Goal: Task Accomplishment & Management: Manage account settings

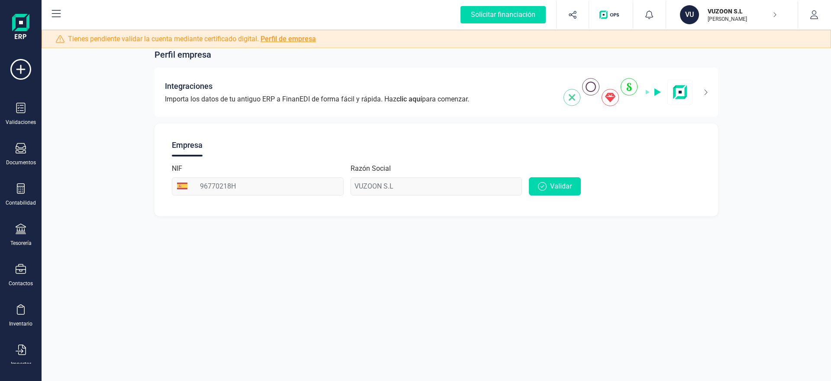
click at [753, 19] on p "[PERSON_NAME]" at bounding box center [742, 19] width 69 height 7
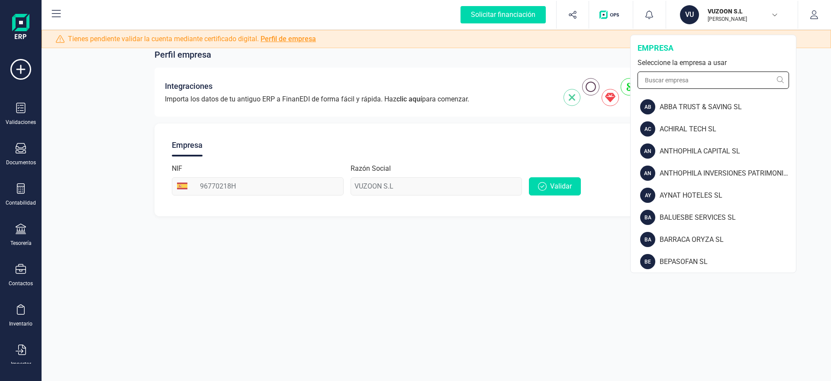
click at [680, 82] on input "text" at bounding box center [714, 79] width 152 height 17
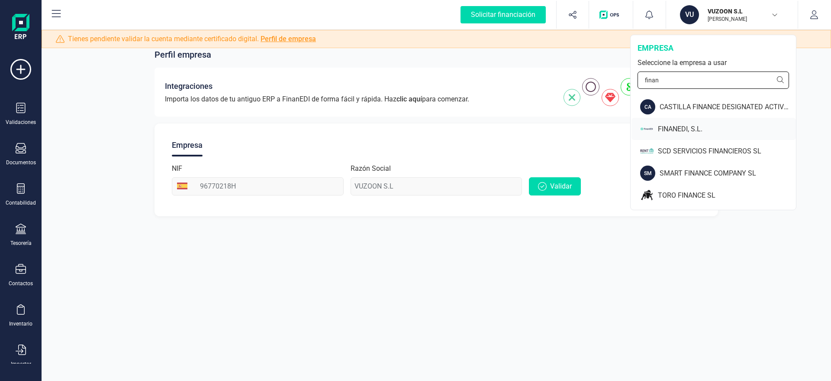
type input "finan"
click at [652, 131] on img at bounding box center [646, 128] width 13 height 15
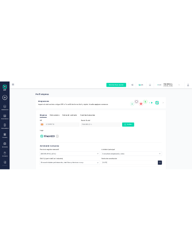
scroll to position [51, 0]
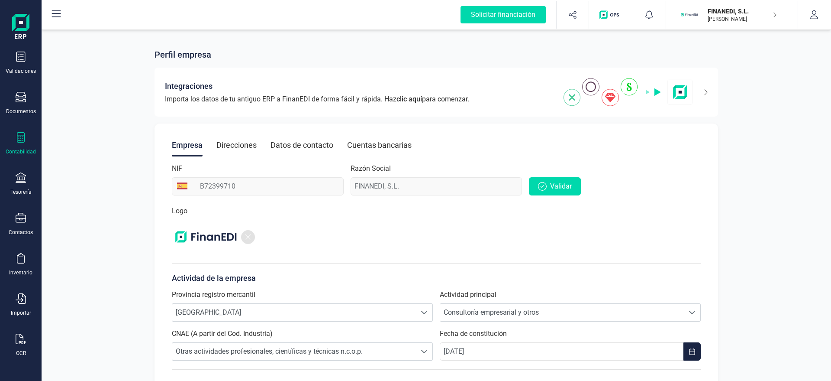
click at [16, 132] on icon at bounding box center [21, 137] width 10 height 10
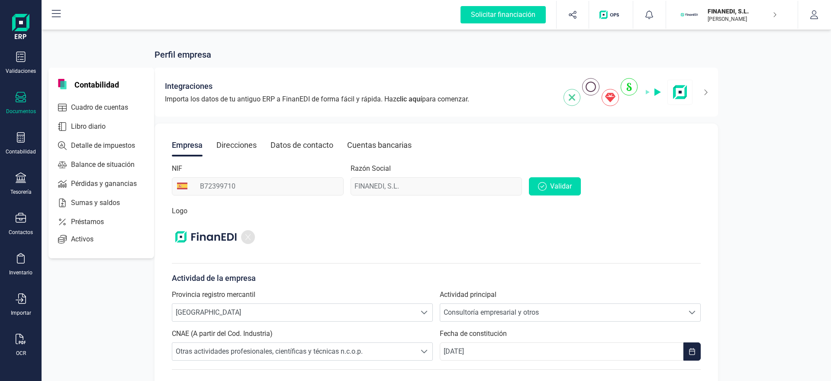
click at [21, 98] on icon at bounding box center [21, 97] width 10 height 10
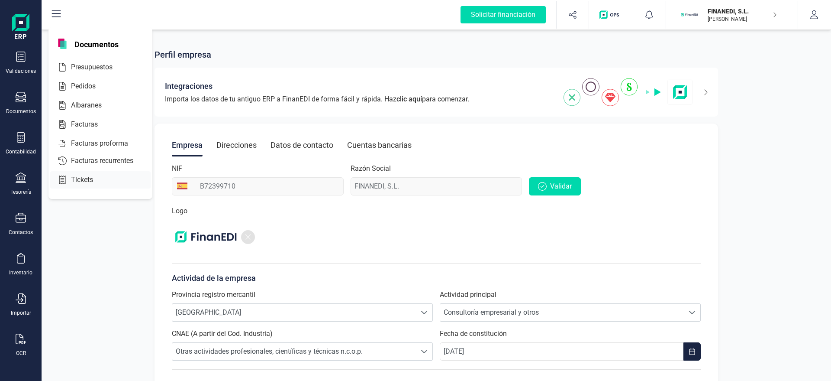
click at [69, 183] on span "Tickets" at bounding box center [88, 179] width 41 height 10
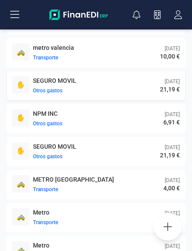
scroll to position [81, 0]
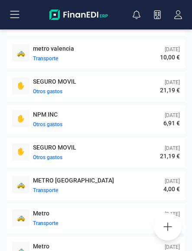
click at [171, 225] on icon "button" at bounding box center [167, 226] width 10 height 10
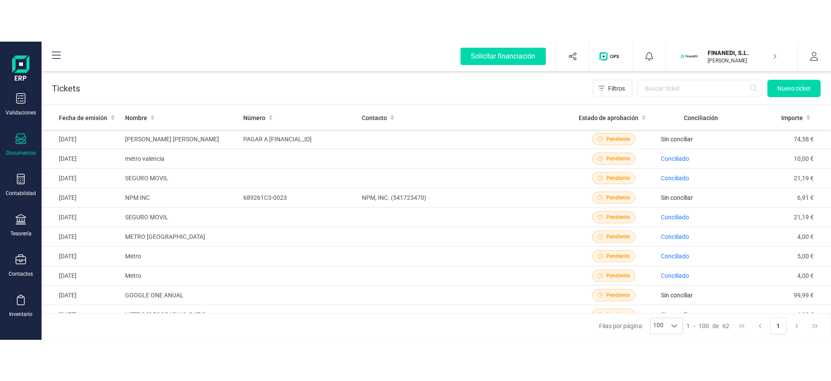
scroll to position [24, 0]
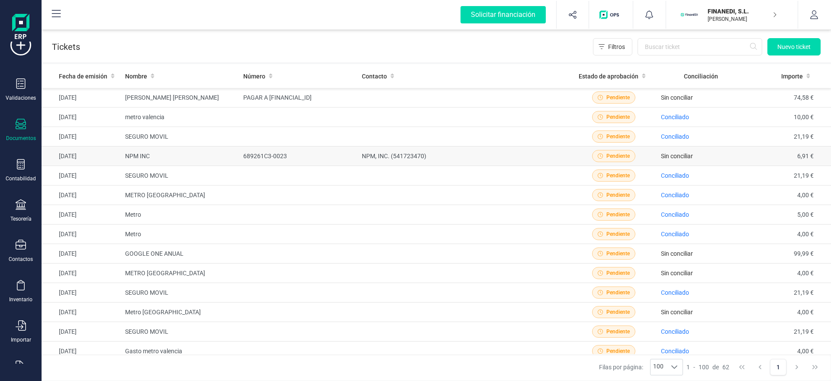
click at [287, 159] on td "689261C3-0023" at bounding box center [299, 155] width 119 height 19
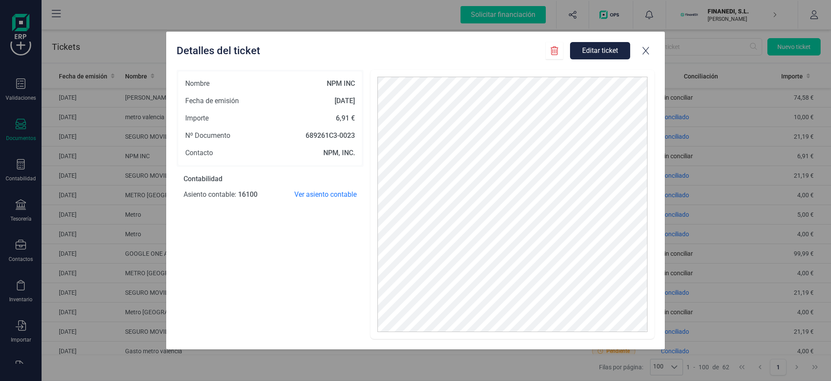
click at [606, 48] on button "Editar ticket" at bounding box center [600, 50] width 60 height 17
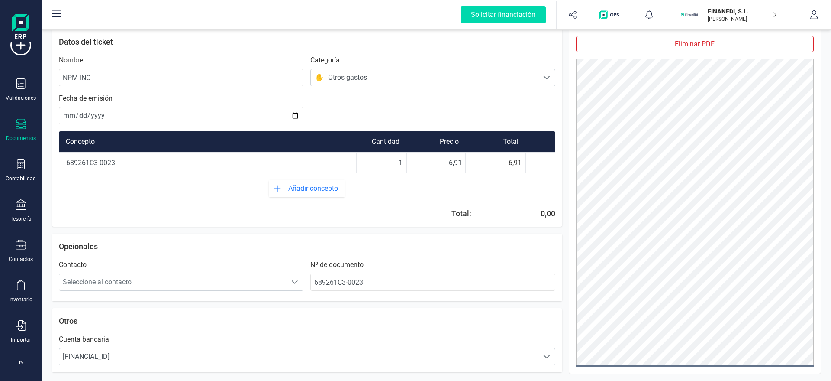
scroll to position [46, 0]
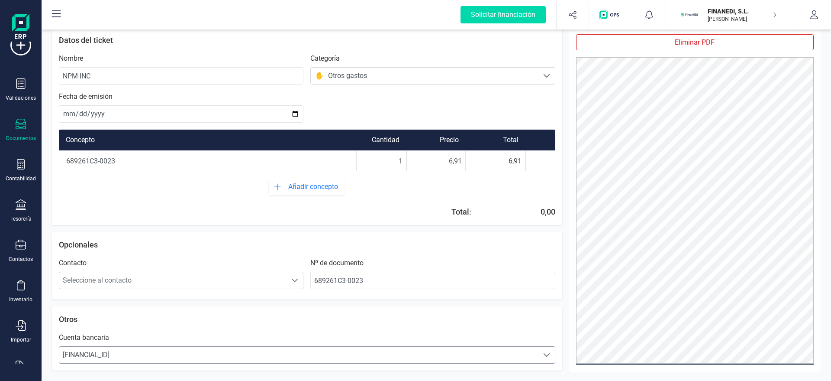
click at [157, 355] on span "[FINANCIAL_ID]" at bounding box center [298, 354] width 479 height 17
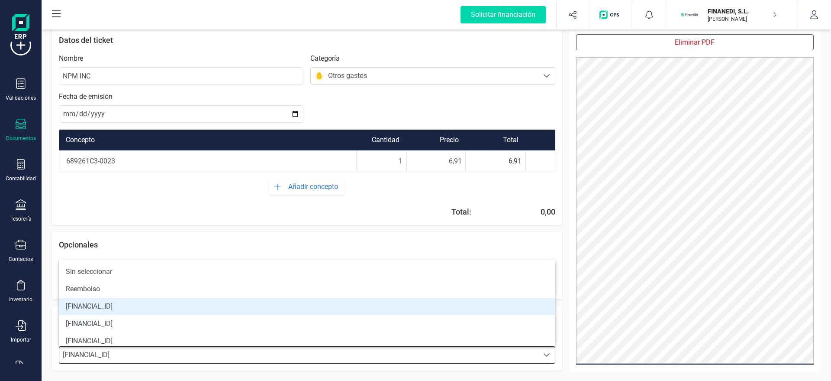
click at [195, 226] on div "Ticket 0 B Datos del ticket Nombre NPM INC Categoría Seleccionar una categoría …" at bounding box center [307, 198] width 510 height 343
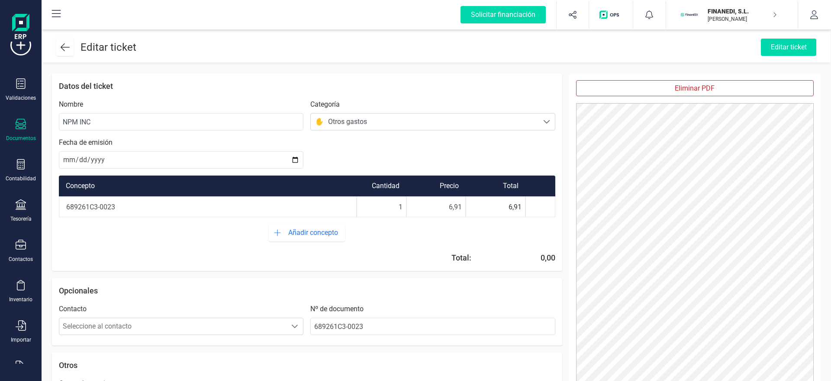
scroll to position [46, 0]
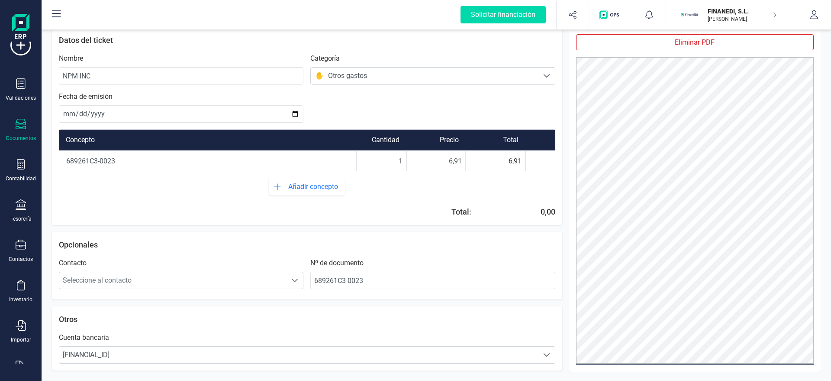
click at [313, 303] on div "Ticket 0 B Datos del ticket Nombre NPM INC Categoría Seleccionar una categoría …" at bounding box center [307, 198] width 510 height 343
click at [29, 94] on div "Validaciones" at bounding box center [21, 97] width 30 height 7
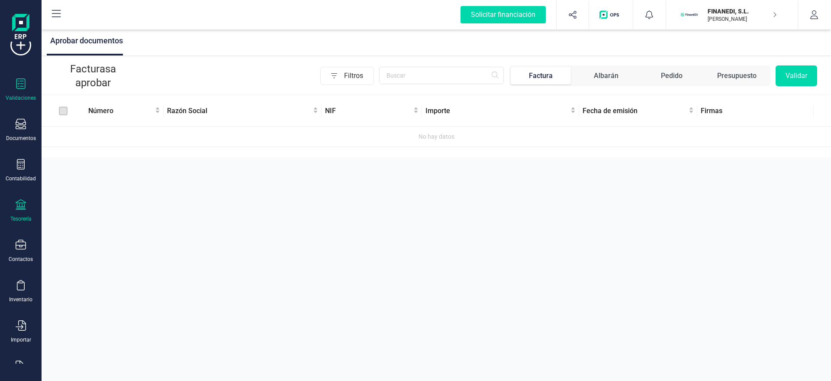
click at [13, 213] on div "Tesorería" at bounding box center [20, 210] width 35 height 23
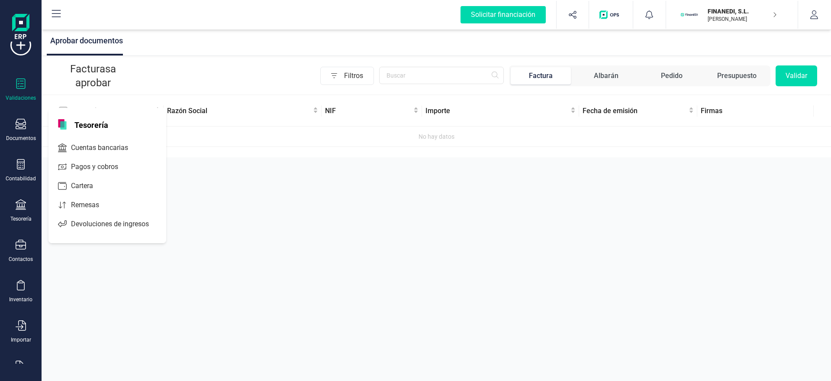
click at [204, 223] on div "Aprobar documentos Facturas a aprobar Filtros Factura Albarán Pedido Presupuest…" at bounding box center [437, 190] width 790 height 381
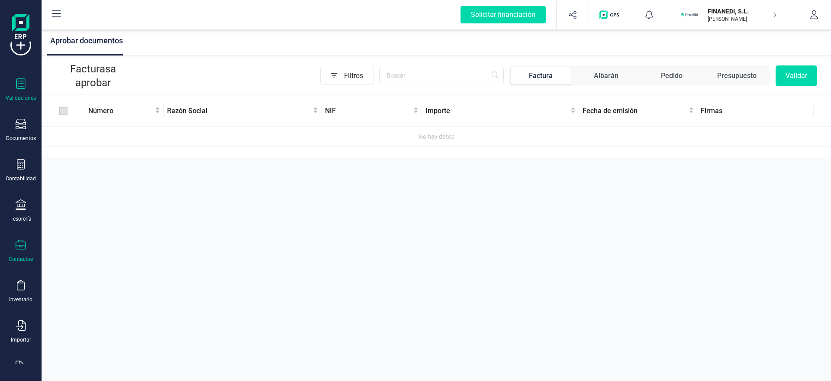
click at [26, 244] on div "Contactos" at bounding box center [20, 250] width 35 height 23
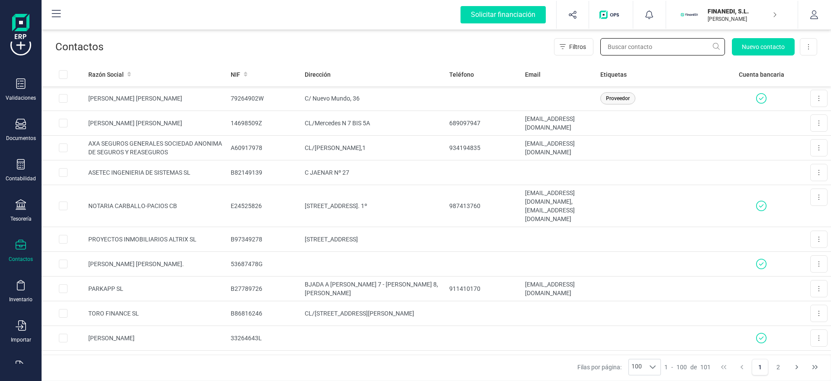
click at [649, 47] on input "text" at bounding box center [662, 46] width 125 height 17
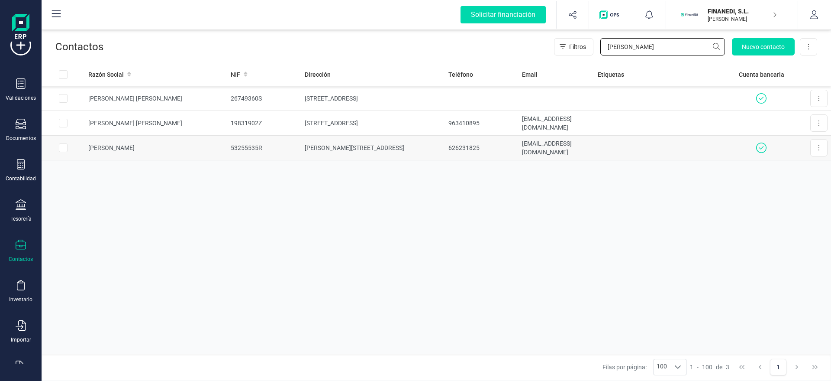
type input "[PERSON_NAME]"
click at [226, 142] on td "[PERSON_NAME]" at bounding box center [156, 147] width 142 height 25
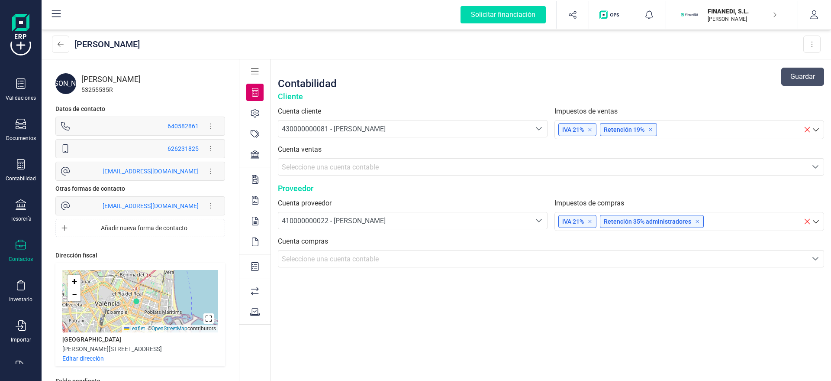
click at [256, 155] on icon at bounding box center [255, 154] width 9 height 9
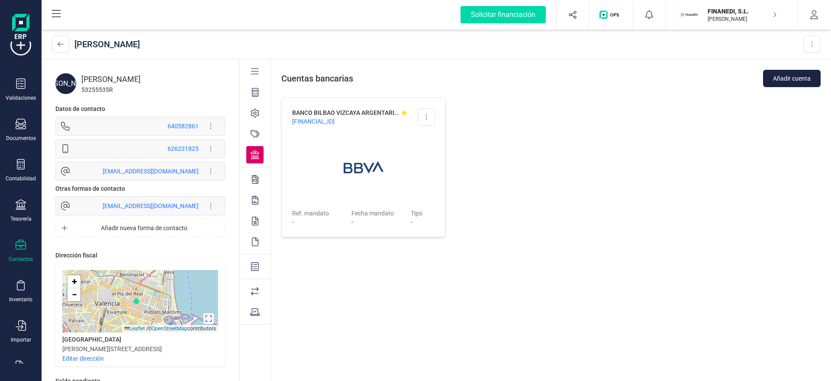
click at [255, 96] on icon at bounding box center [255, 92] width 6 height 9
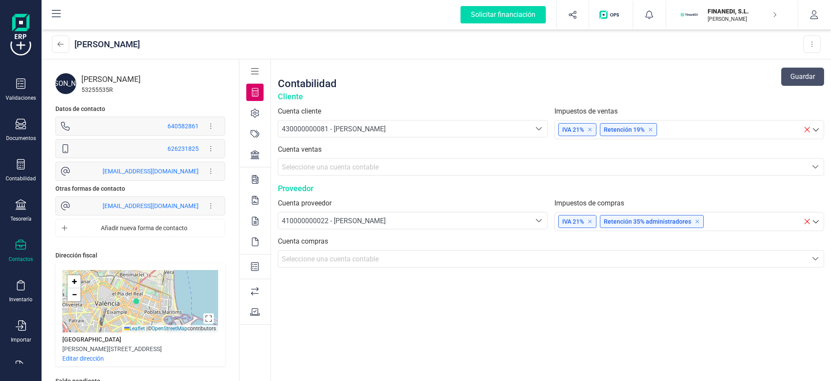
click at [248, 153] on div at bounding box center [254, 154] width 17 height 17
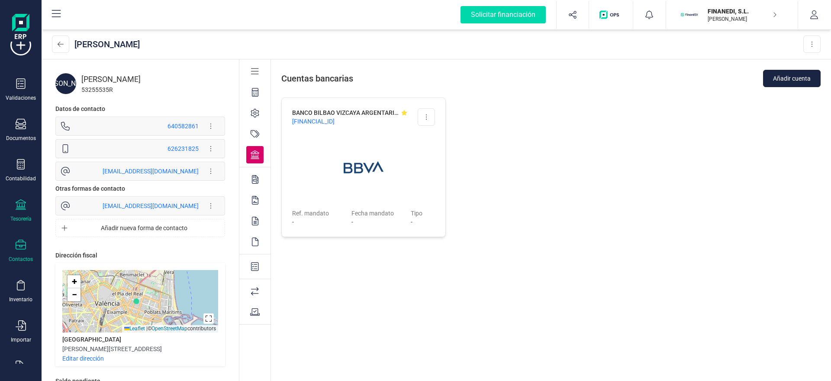
click at [22, 218] on div "Tesorería" at bounding box center [20, 218] width 21 height 7
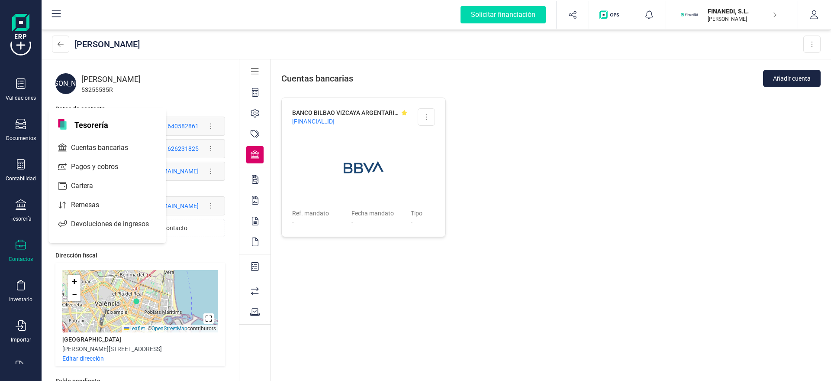
click at [115, 146] on span "Cuentas bancarias" at bounding box center [106, 147] width 76 height 10
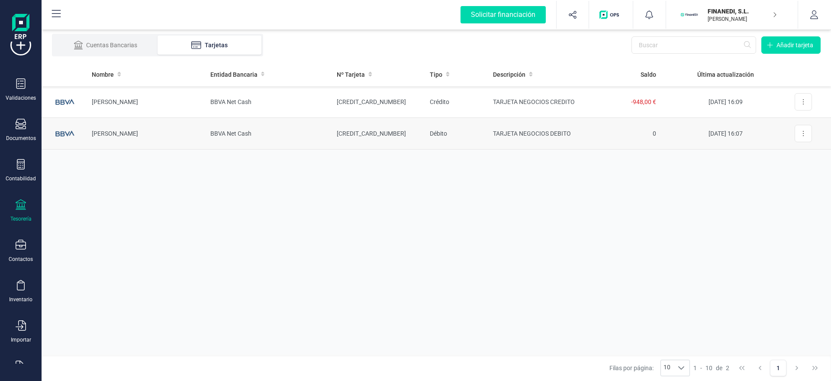
click at [464, 139] on td "Débito" at bounding box center [454, 134] width 63 height 32
click at [440, 100] on td "Crédito" at bounding box center [454, 102] width 63 height 32
click at [115, 35] on li "Cuentas Bancarias" at bounding box center [106, 44] width 104 height 19
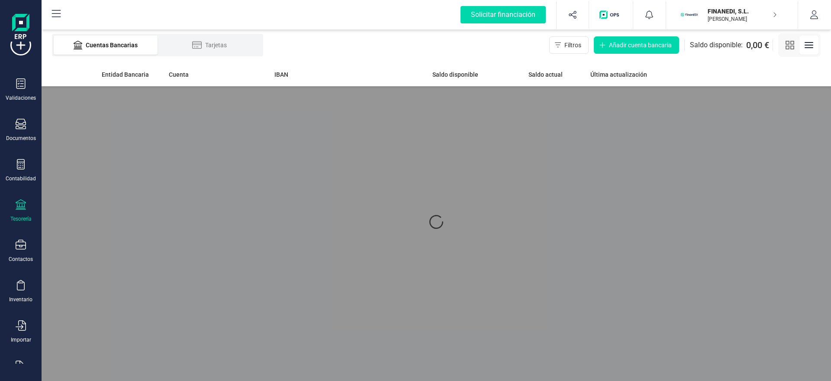
click at [114, 41] on li "Cuentas Bancarias" at bounding box center [106, 44] width 104 height 19
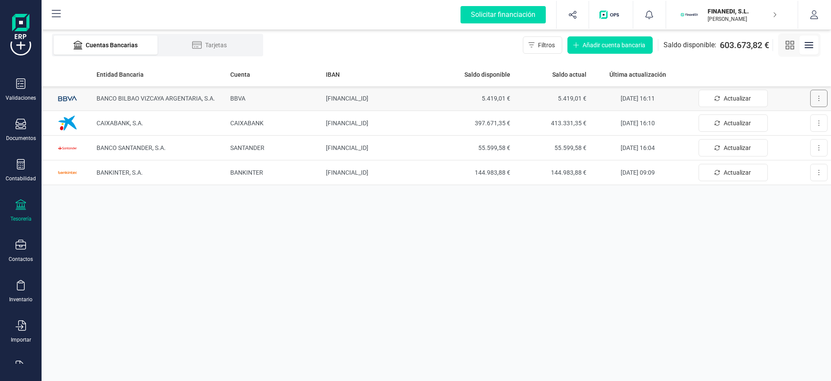
click at [820, 104] on button at bounding box center [818, 98] width 17 height 17
click at [795, 123] on span "Editar cuenta" at bounding box center [785, 119] width 36 height 9
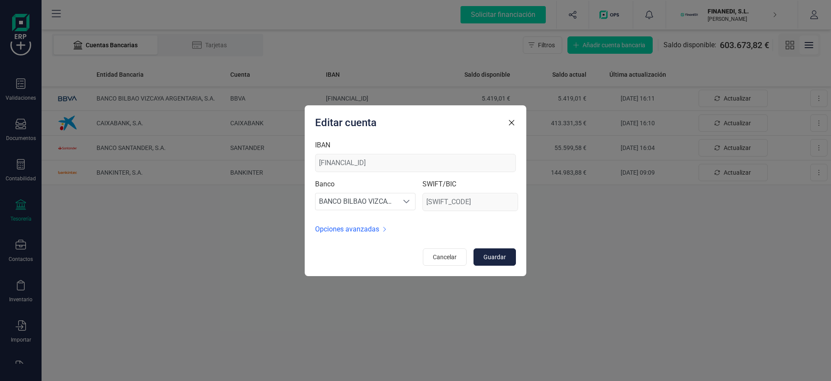
click at [347, 235] on form "IBAN [FINANCIAL_ID] Banco BANCO BILBAO VIZCAYA ARGENTARIA, S.A. BANCO BILBAO VI…" at bounding box center [415, 203] width 201 height 126
click at [354, 229] on span "Opciones avanzadas" at bounding box center [347, 229] width 64 height 10
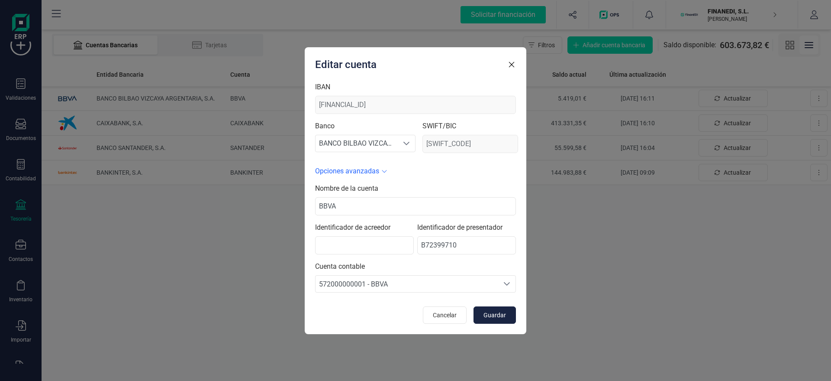
click at [511, 62] on icon "button" at bounding box center [511, 64] width 9 height 9
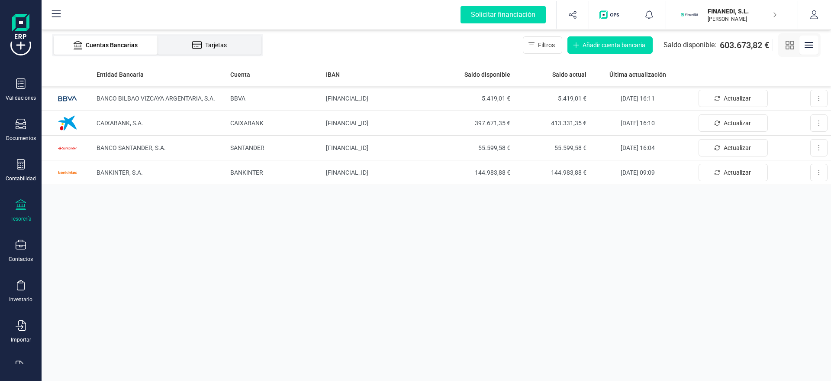
click at [193, 38] on li "Tarjetas" at bounding box center [210, 44] width 104 height 19
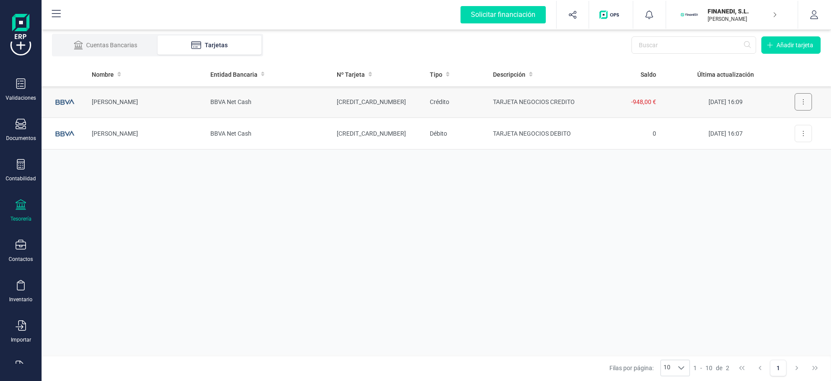
click at [804, 98] on button at bounding box center [803, 101] width 17 height 17
click at [777, 119] on span "Editar tarjeta" at bounding box center [781, 123] width 35 height 9
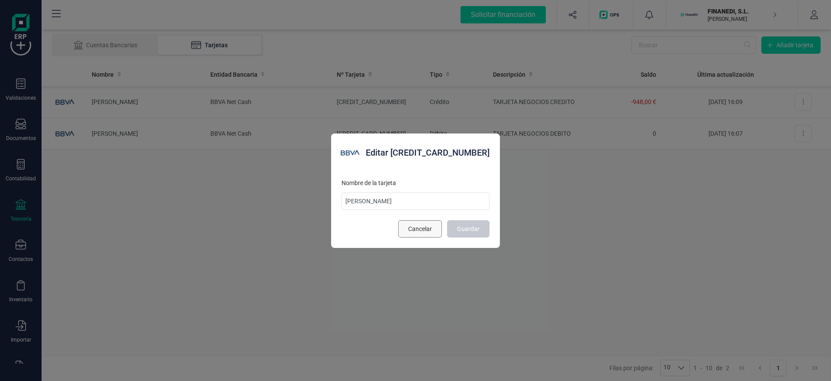
click at [411, 225] on span "Cancelar" at bounding box center [420, 228] width 24 height 9
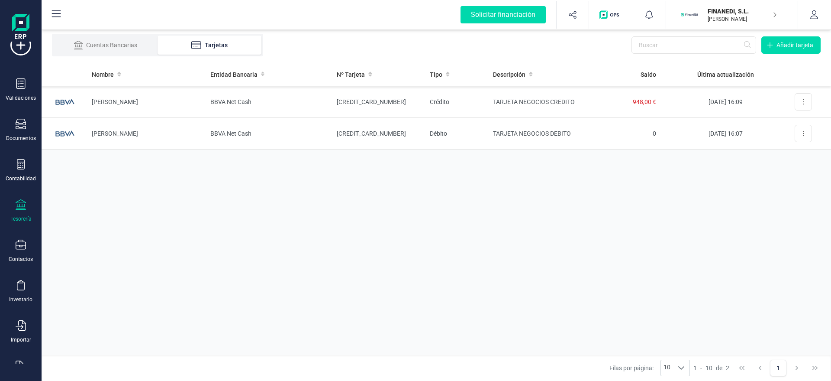
click at [33, 116] on div "Validaciones Documentos Documentos Presupuestos Pedidos Albaranes Facturas Fact…" at bounding box center [20, 212] width 35 height 355
click at [32, 120] on div "Documentos" at bounding box center [20, 130] width 35 height 23
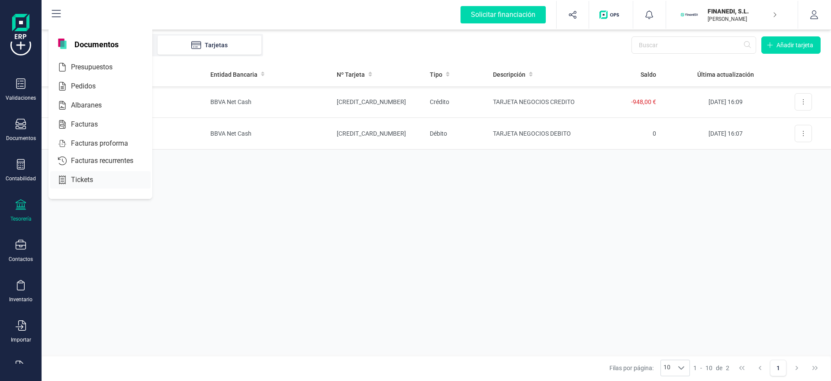
click at [90, 185] on div "Tickets" at bounding box center [100, 179] width 100 height 17
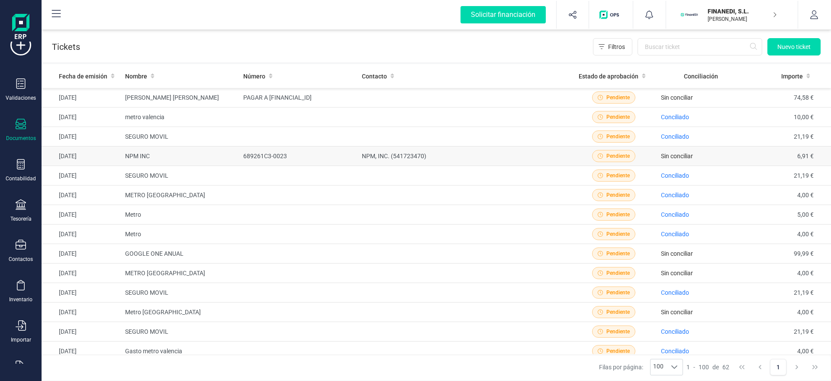
click at [265, 157] on td "689261C3-0023" at bounding box center [299, 155] width 119 height 19
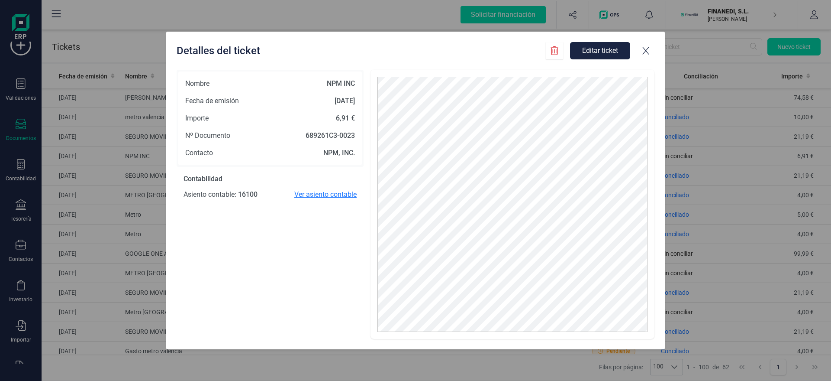
click at [320, 191] on span "Ver asiento contable" at bounding box center [325, 194] width 62 height 10
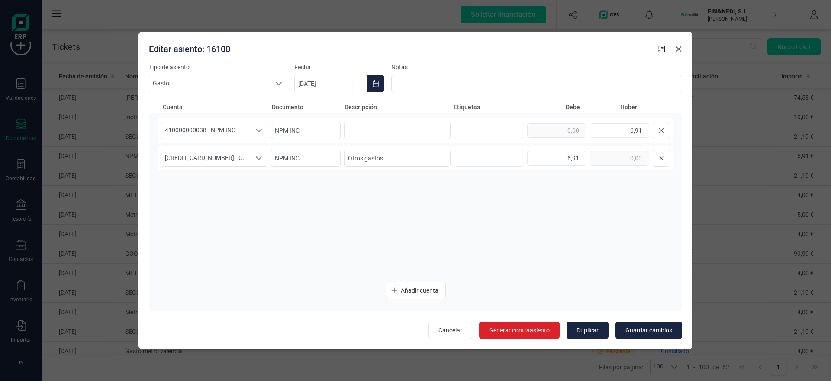
click at [674, 49] on button "Close" at bounding box center [679, 49] width 14 height 14
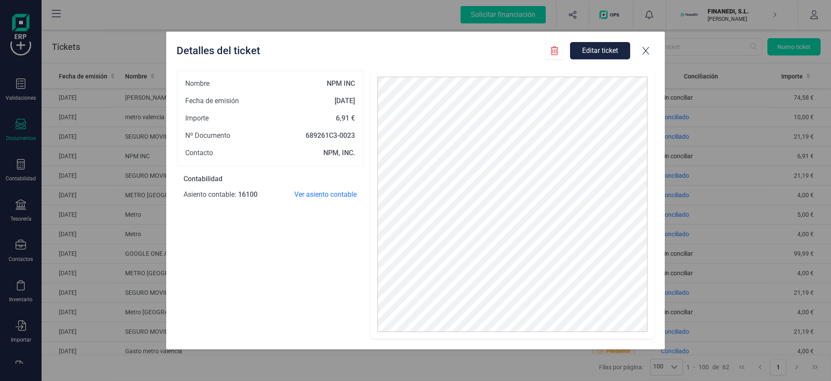
click at [643, 53] on icon at bounding box center [646, 51] width 6 height 8
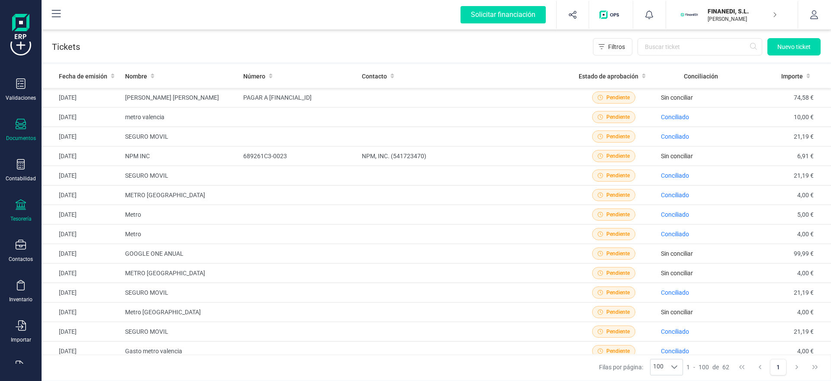
click at [13, 213] on div "Tesorería" at bounding box center [20, 210] width 35 height 23
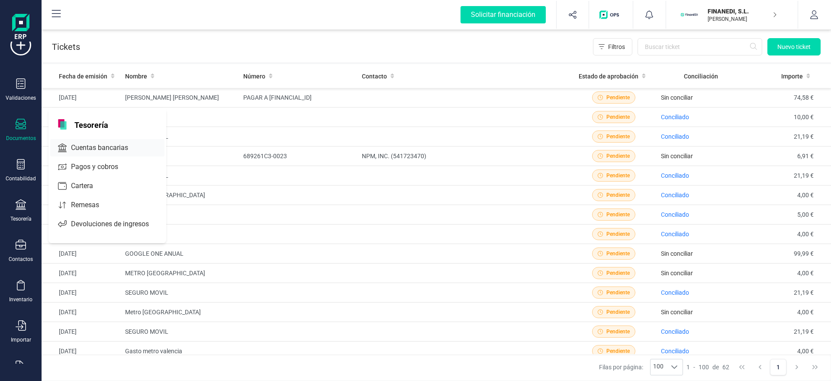
click at [95, 150] on span "Cuentas bancarias" at bounding box center [106, 147] width 76 height 10
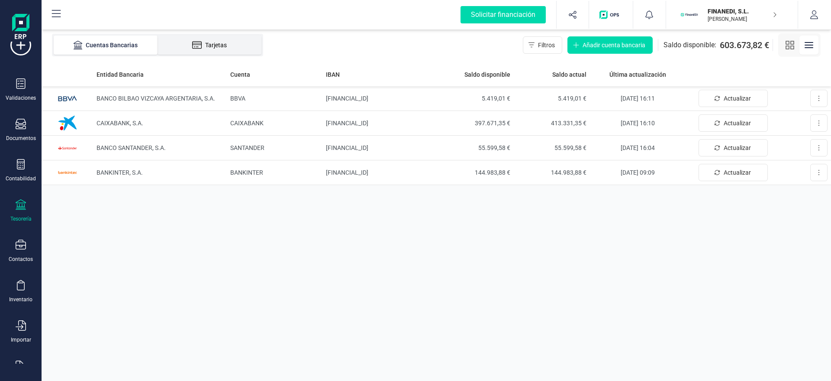
click at [219, 48] on div "Tarjetas" at bounding box center [209, 45] width 69 height 9
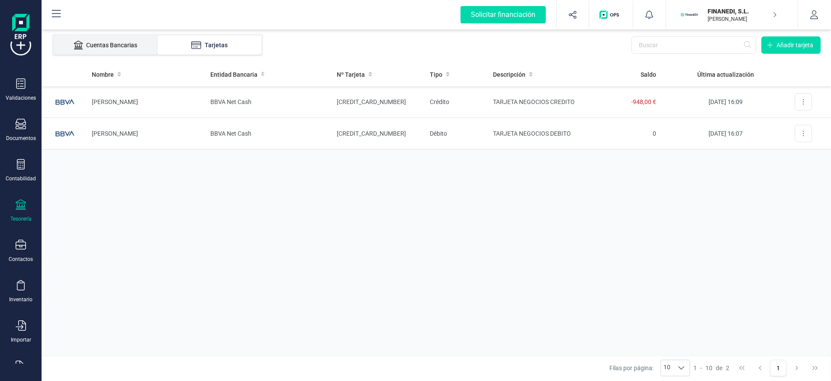
click at [110, 46] on div "Cuentas Bancarias" at bounding box center [105, 45] width 69 height 9
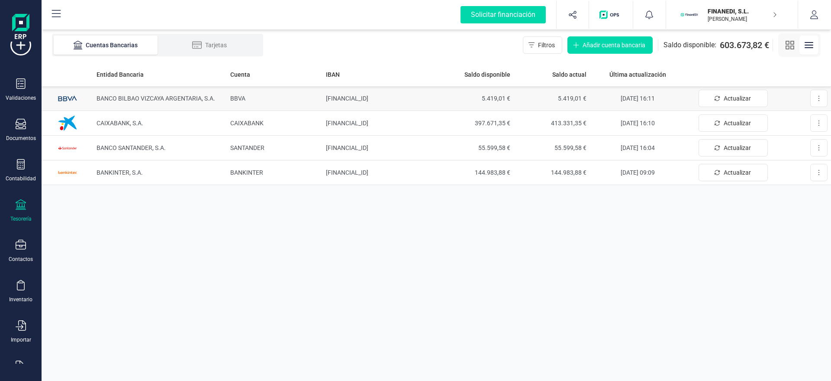
click at [505, 105] on td "5.419,01 €" at bounding box center [475, 98] width 77 height 25
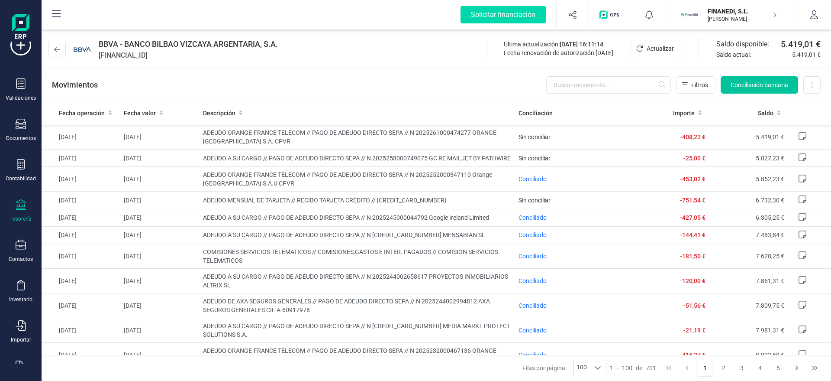
click at [743, 74] on div "Movimientos Filtros Conciliación bancaria Descargar Excel Eliminar cuenta" at bounding box center [437, 84] width 790 height 31
click at [735, 84] on span "Conciliación bancaria" at bounding box center [760, 85] width 58 height 9
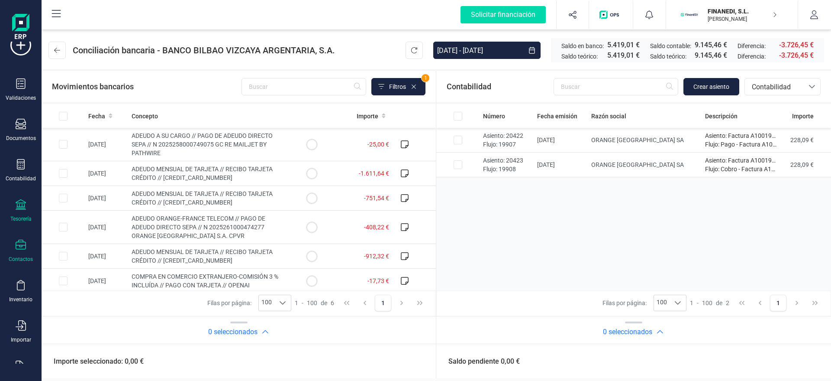
click at [19, 255] on div "Contactos" at bounding box center [20, 250] width 35 height 23
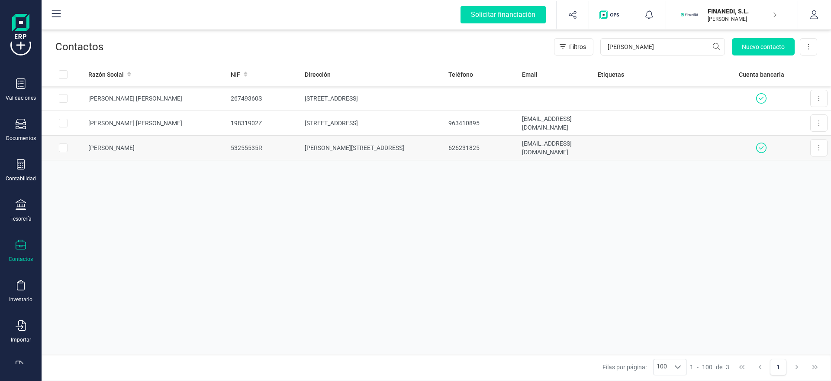
click at [213, 150] on td "[PERSON_NAME]" at bounding box center [156, 147] width 142 height 25
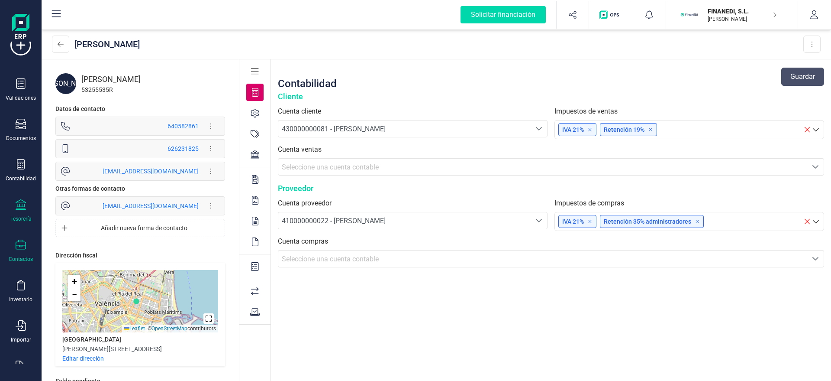
click at [15, 209] on div "Tesorería" at bounding box center [20, 210] width 35 height 23
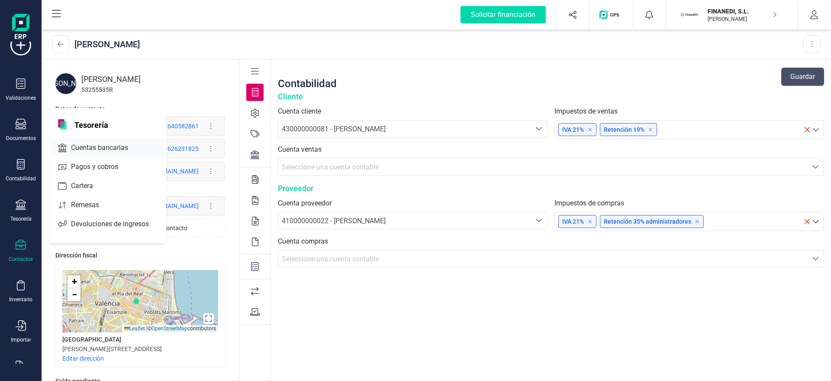
click at [79, 142] on span "Cuentas bancarias" at bounding box center [106, 147] width 76 height 10
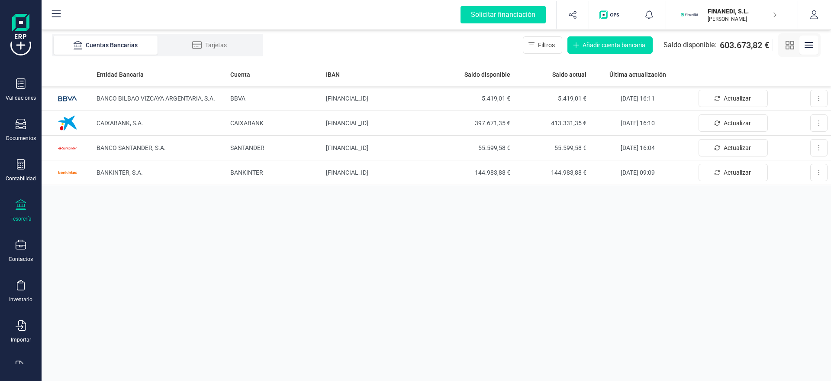
click at [187, 43] on div "Tarjetas" at bounding box center [209, 45] width 69 height 9
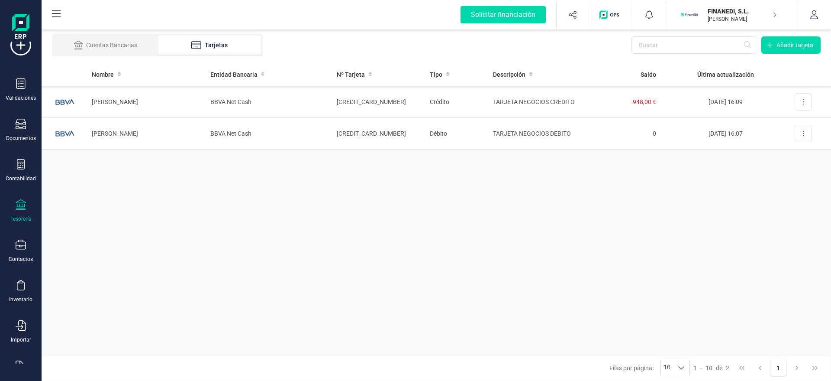
click at [712, 19] on p "[PERSON_NAME]" at bounding box center [742, 19] width 69 height 7
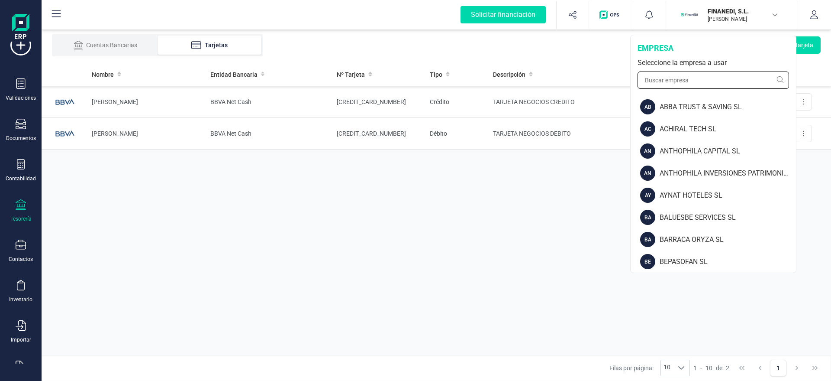
click at [666, 83] on input "text" at bounding box center [714, 79] width 152 height 17
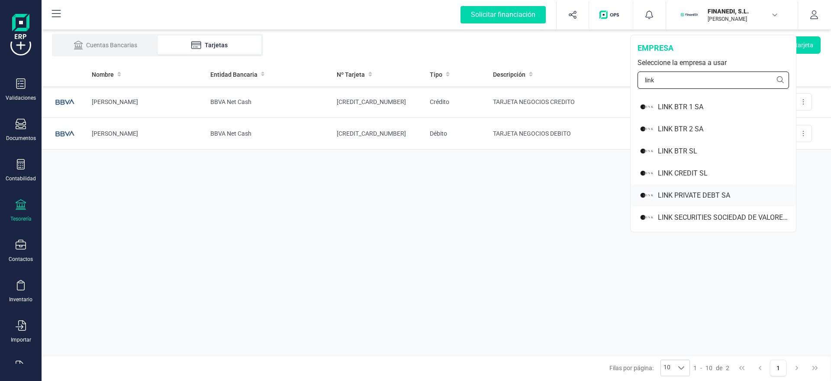
type input "link"
click at [650, 189] on img at bounding box center [646, 194] width 13 height 15
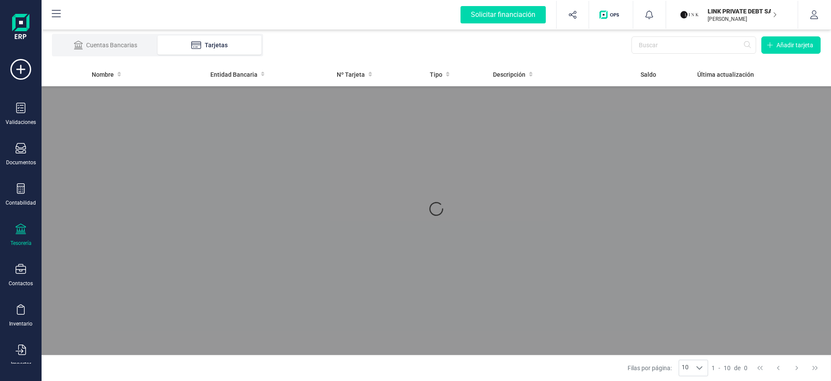
drag, startPoint x: 364, startPoint y: 133, endPoint x: 287, endPoint y: 138, distance: 77.2
click at [287, 138] on div at bounding box center [437, 208] width 790 height 292
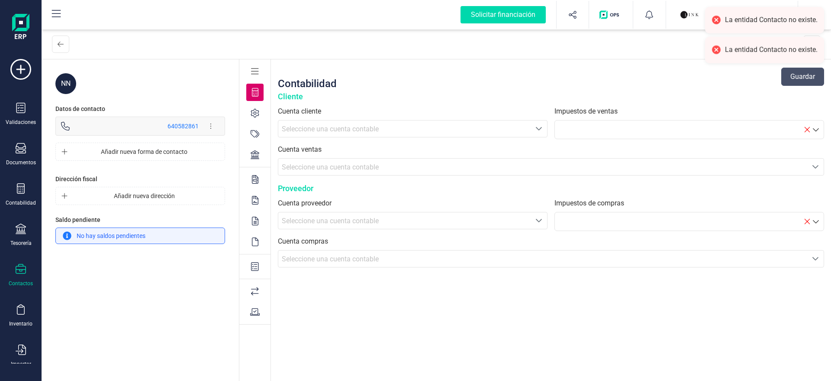
drag, startPoint x: 686, startPoint y: 16, endPoint x: 690, endPoint y: 62, distance: 46.5
click at [686, 15] on img "button" at bounding box center [689, 14] width 19 height 19
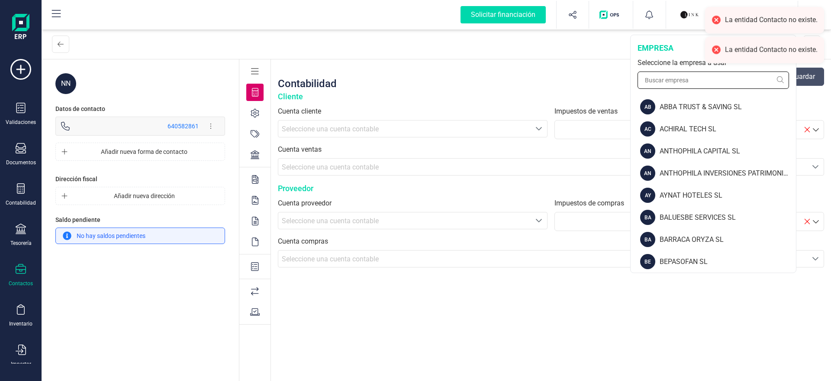
click at [684, 82] on input "text" at bounding box center [714, 79] width 152 height 17
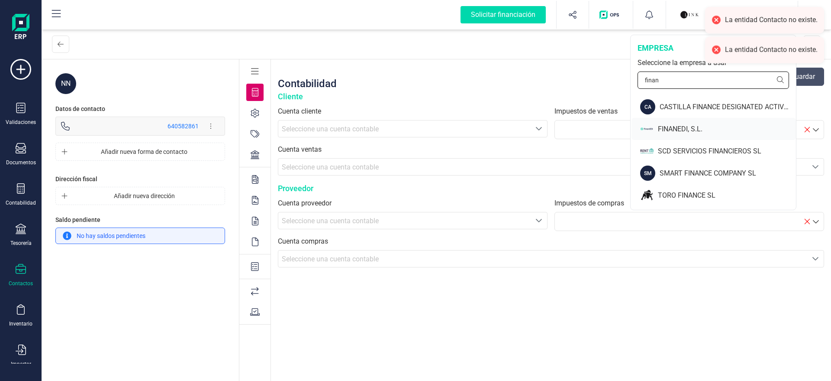
type input "finan"
click at [658, 137] on div "FINANEDI, S.L." at bounding box center [714, 129] width 164 height 22
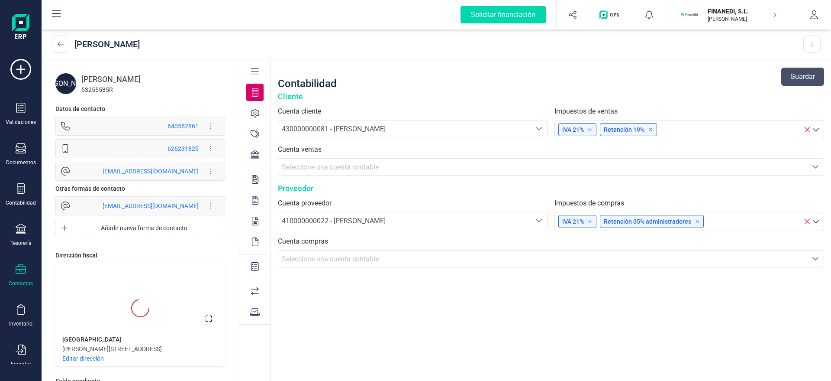
click at [251, 155] on icon at bounding box center [255, 154] width 9 height 9
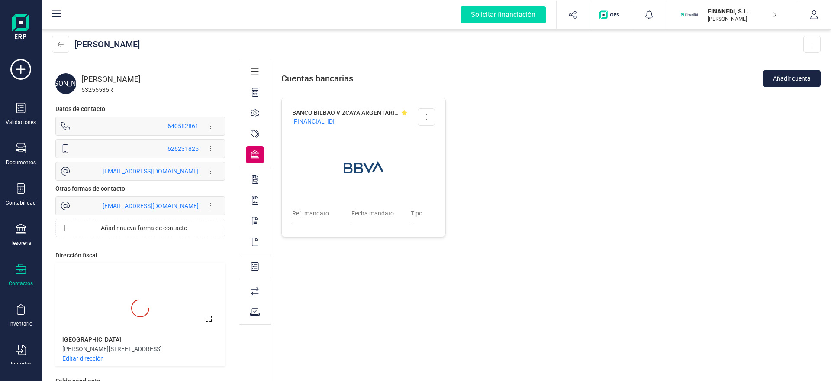
click at [255, 185] on div at bounding box center [254, 179] width 17 height 17
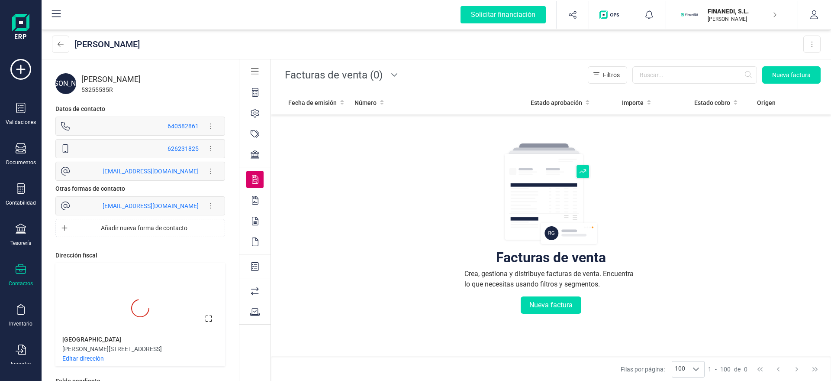
click at [719, 29] on div "Solicitar financiación Importaciones completadas 0 / 0 FINANEDI, [PERSON_NAME] …" at bounding box center [437, 15] width 790 height 30
click at [726, 23] on button "FINANEDI, [PERSON_NAME] DEVELOPER" at bounding box center [732, 15] width 111 height 28
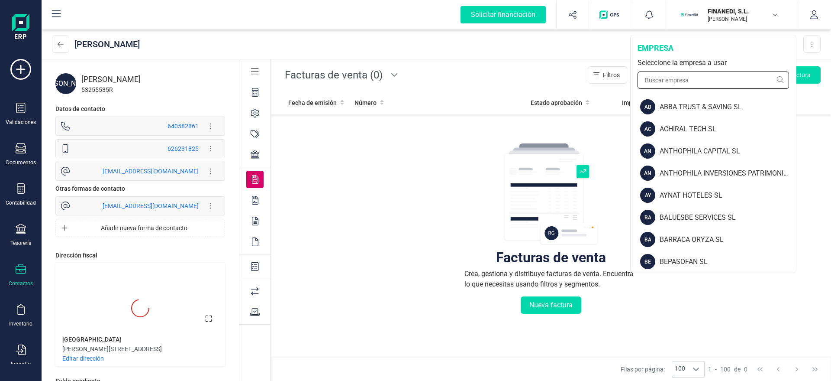
click at [690, 73] on input "text" at bounding box center [714, 79] width 152 height 17
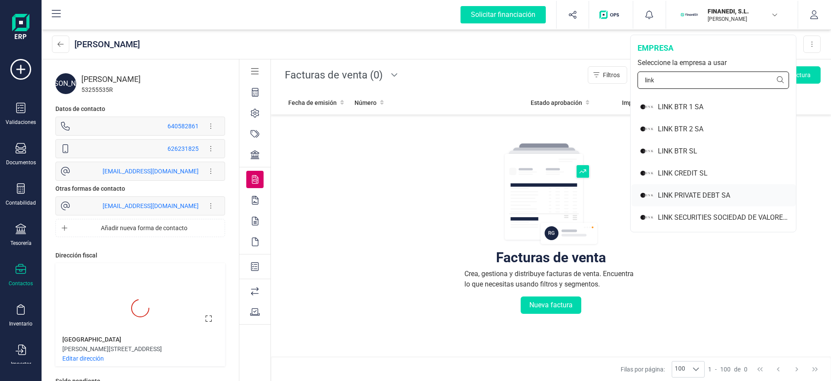
type input "link"
click at [674, 197] on div "LINK PRIVATE DEBT SA" at bounding box center [727, 195] width 138 height 10
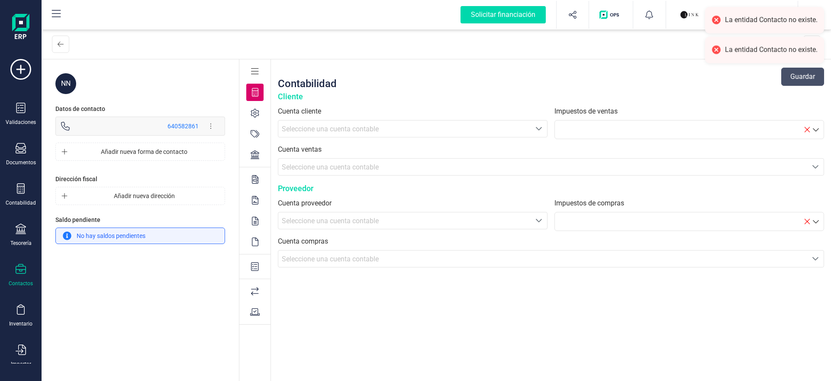
click at [36, 176] on div "Validaciones Documentos Documentos Presupuestos Pedidos Albaranes Facturas Fact…" at bounding box center [20, 236] width 35 height 355
click at [26, 193] on div "Contabilidad" at bounding box center [20, 194] width 35 height 23
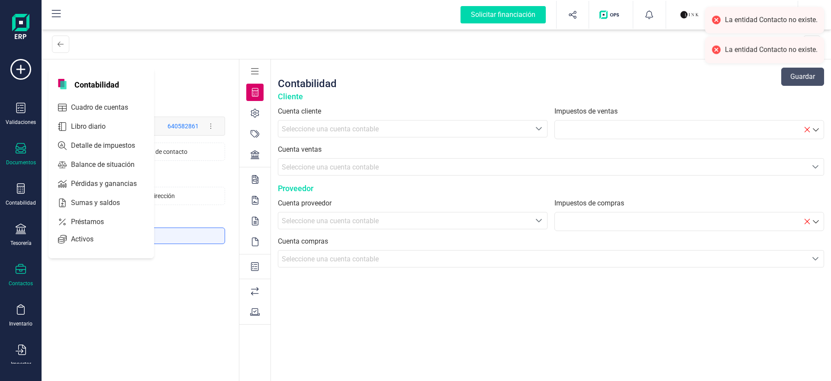
click at [24, 164] on div "Documentos" at bounding box center [21, 162] width 30 height 7
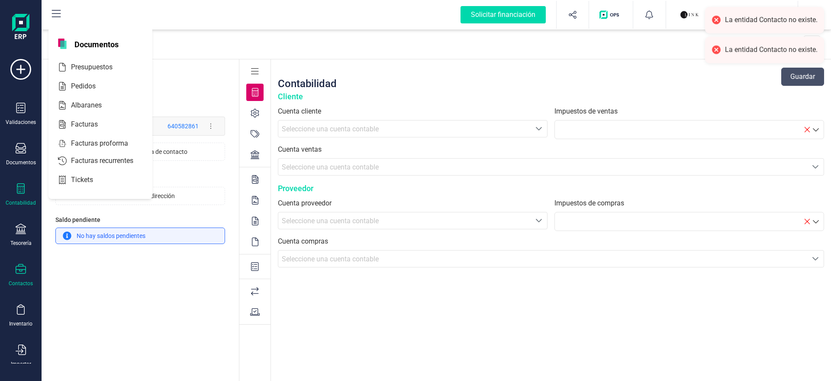
click at [10, 191] on div "Contabilidad" at bounding box center [20, 194] width 35 height 23
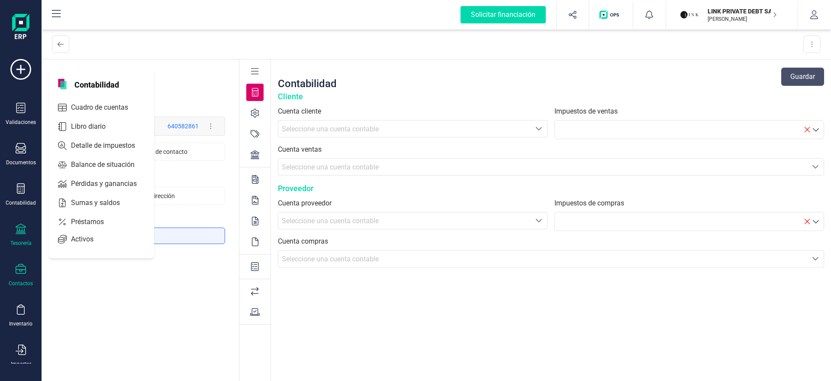
click at [5, 246] on div "Validaciones Documentos Documentos Presupuestos Pedidos Albaranes Facturas Fact…" at bounding box center [20, 236] width 35 height 355
click at [15, 236] on div "Tesorería" at bounding box center [20, 234] width 35 height 23
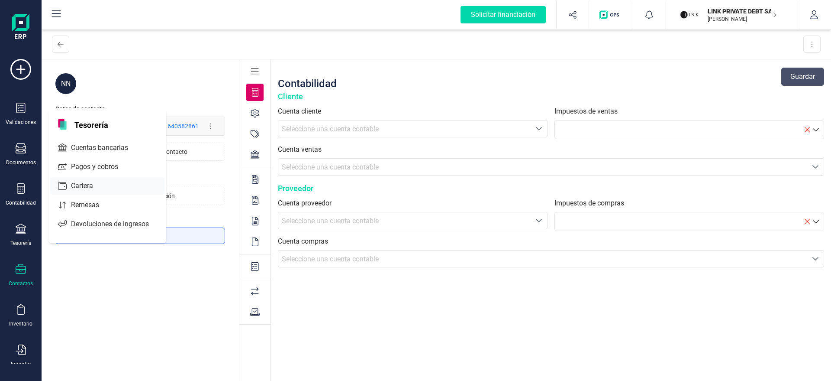
click at [90, 155] on div "Cuentas bancarias" at bounding box center [107, 147] width 114 height 17
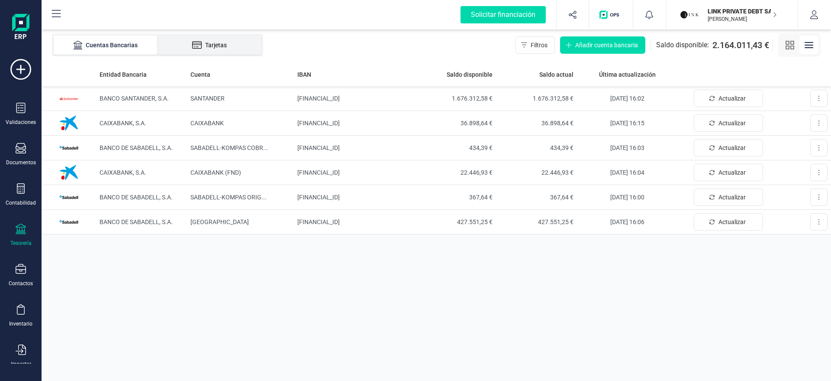
click at [215, 40] on li "Tarjetas" at bounding box center [210, 44] width 104 height 19
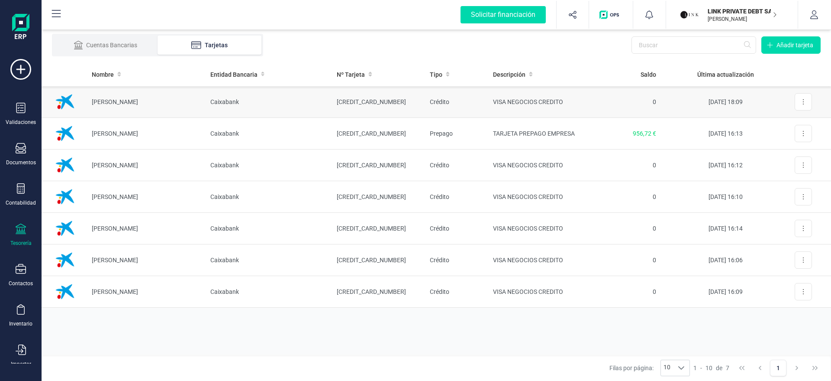
click at [271, 101] on td "Caixabank" at bounding box center [266, 102] width 127 height 32
click at [171, 195] on td "[PERSON_NAME]" at bounding box center [144, 197] width 119 height 32
click at [139, 225] on td "[PERSON_NAME]" at bounding box center [144, 229] width 119 height 32
click at [804, 98] on button at bounding box center [803, 101] width 17 height 17
click at [748, 119] on button "Editar tarjeta" at bounding box center [779, 122] width 63 height 17
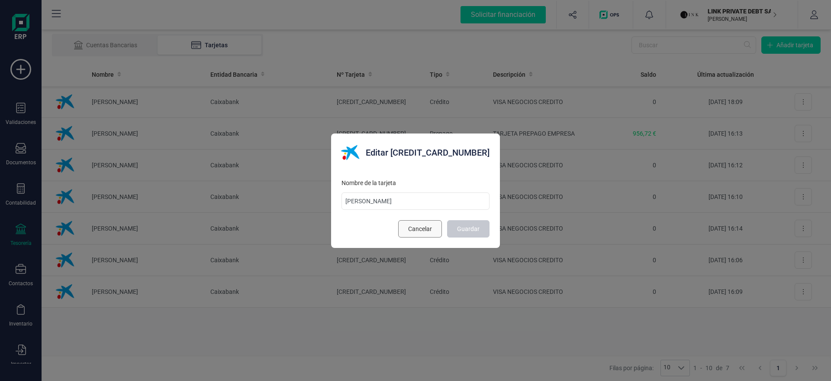
click at [408, 226] on span "Cancelar" at bounding box center [420, 228] width 24 height 9
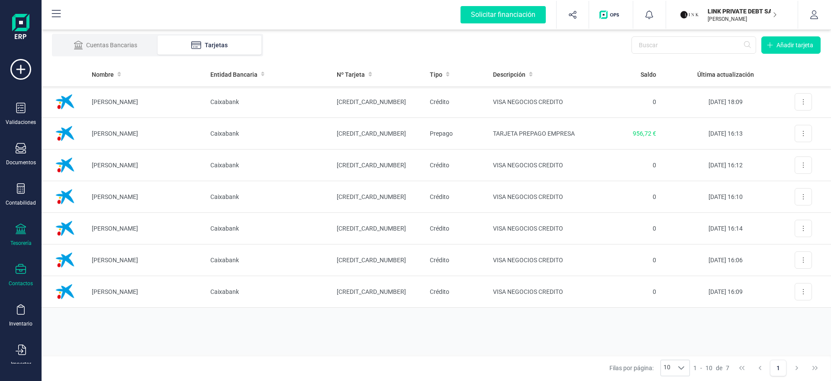
click at [17, 274] on div at bounding box center [21, 270] width 10 height 13
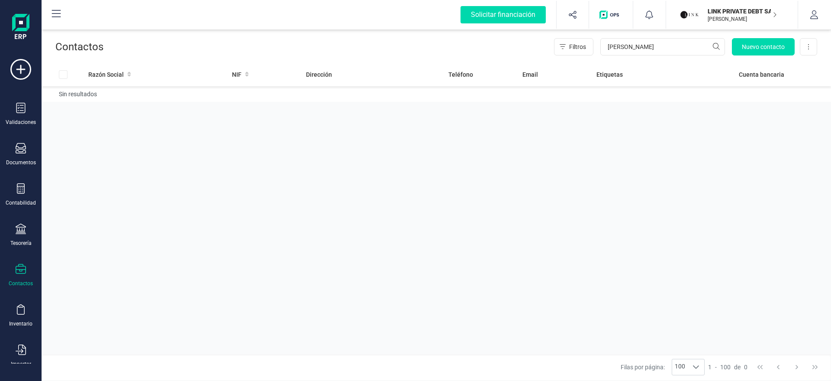
click at [651, 36] on div "Contactos Filtros [PERSON_NAME] Nuevo contacto Exportar Excel" at bounding box center [437, 45] width 790 height 35
click at [644, 42] on input "[PERSON_NAME]" at bounding box center [662, 46] width 125 height 17
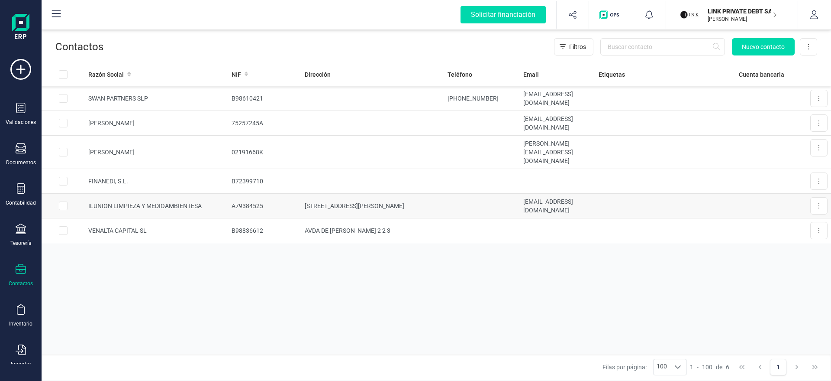
click at [313, 199] on td "[STREET_ADDRESS][PERSON_NAME]" at bounding box center [372, 205] width 143 height 25
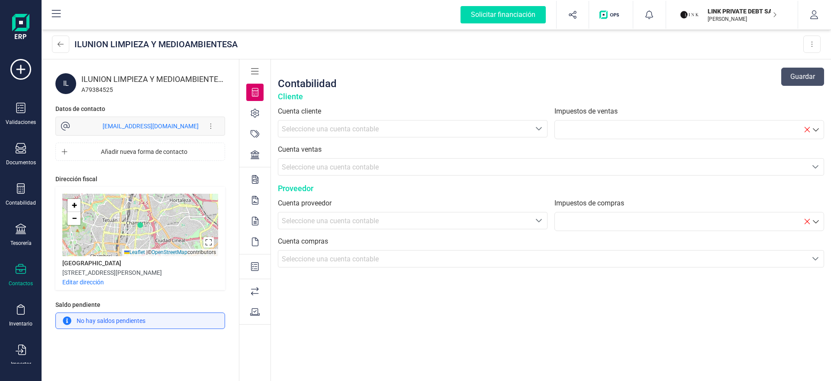
click at [257, 147] on div at bounding box center [254, 154] width 17 height 17
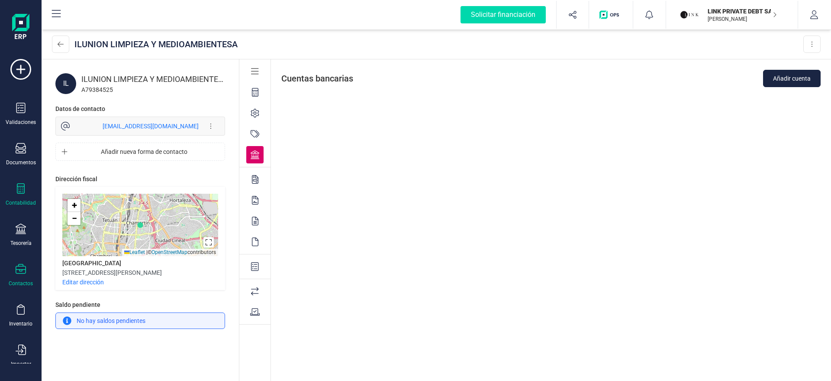
click at [25, 199] on div "Contabilidad" at bounding box center [21, 202] width 30 height 7
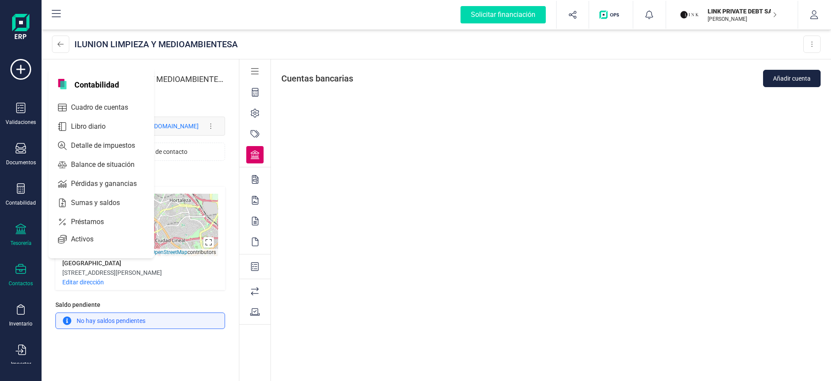
click at [14, 229] on div "Tesorería" at bounding box center [20, 234] width 35 height 23
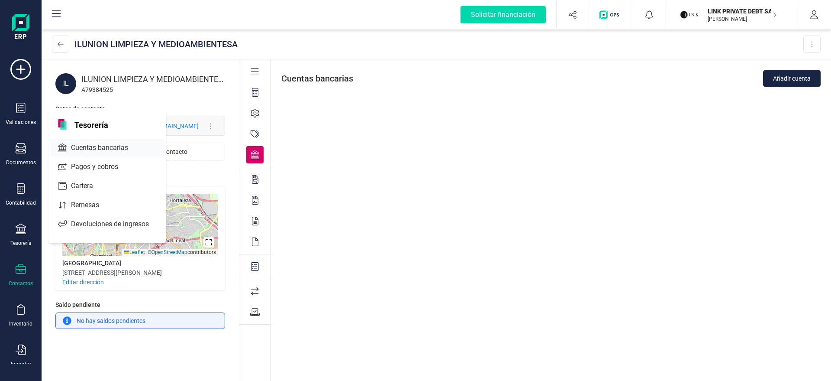
click at [74, 148] on span "Cuentas bancarias" at bounding box center [106, 147] width 76 height 10
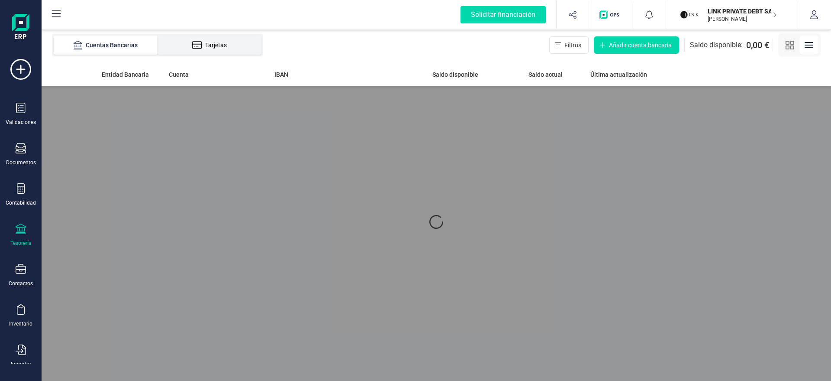
click at [204, 47] on li "Tarjetas" at bounding box center [210, 44] width 104 height 19
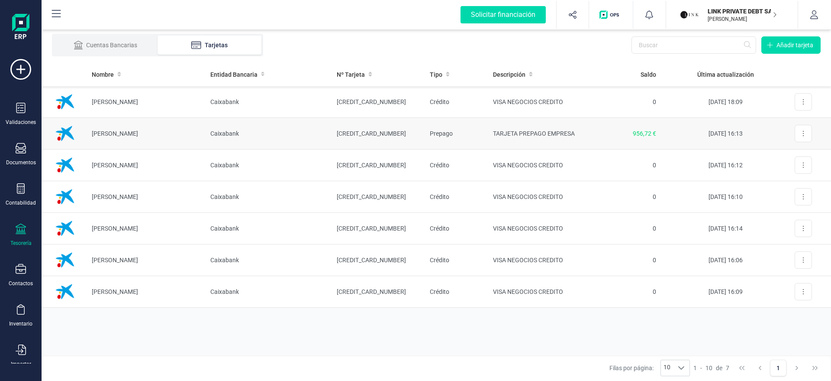
click at [288, 139] on td "Caixabank" at bounding box center [266, 134] width 127 height 32
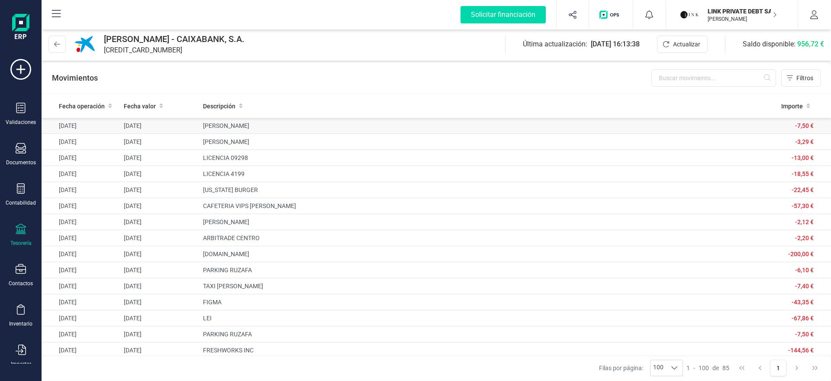
click at [665, 127] on td "[PERSON_NAME]" at bounding box center [456, 126] width 513 height 16
click at [24, 198] on div "Contabilidad" at bounding box center [20, 194] width 35 height 23
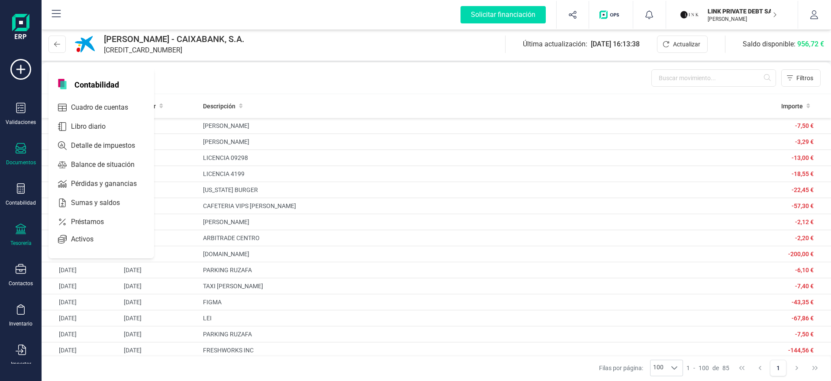
click at [22, 154] on div at bounding box center [21, 149] width 10 height 13
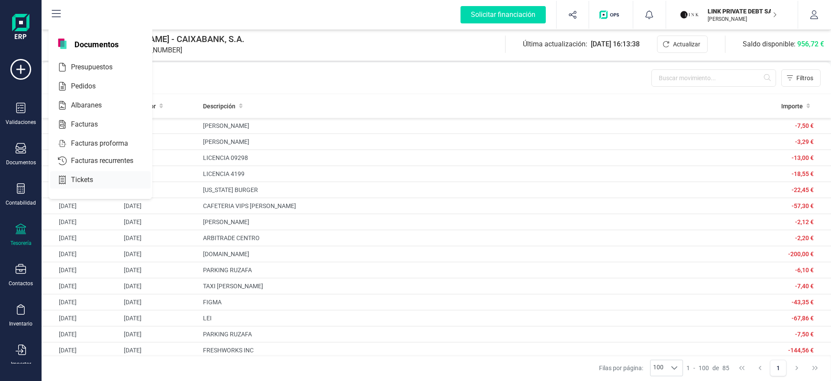
click at [75, 181] on span "Tickets" at bounding box center [88, 179] width 41 height 10
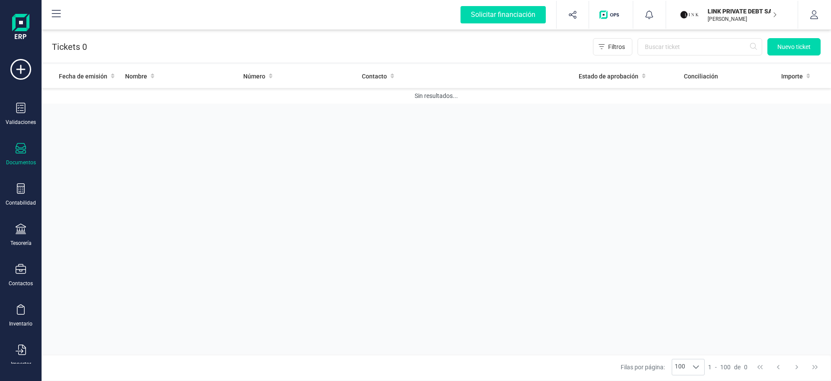
click at [737, 20] on p "[PERSON_NAME]" at bounding box center [742, 19] width 69 height 7
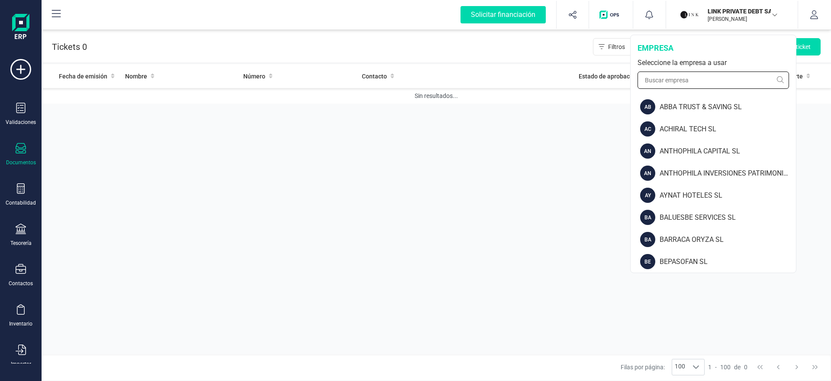
click at [686, 85] on input "text" at bounding box center [714, 79] width 152 height 17
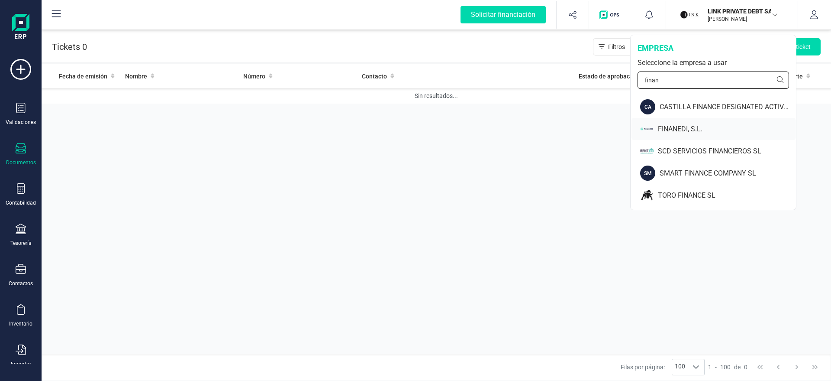
type input "finan"
click at [718, 126] on div "FINANEDI, S.L." at bounding box center [727, 129] width 138 height 10
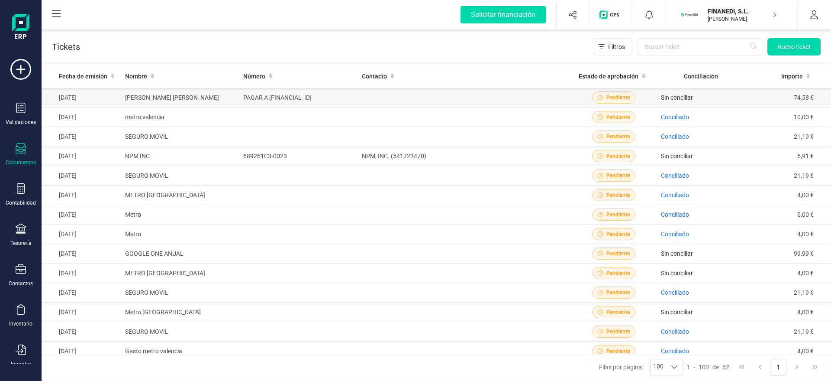
click at [298, 96] on td "PAGAR A [FINANCIAL_ID]" at bounding box center [299, 97] width 119 height 19
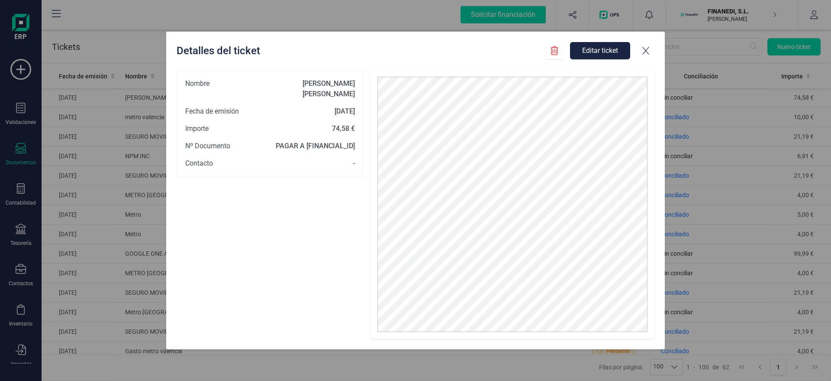
click at [646, 50] on icon at bounding box center [646, 51] width 6 height 8
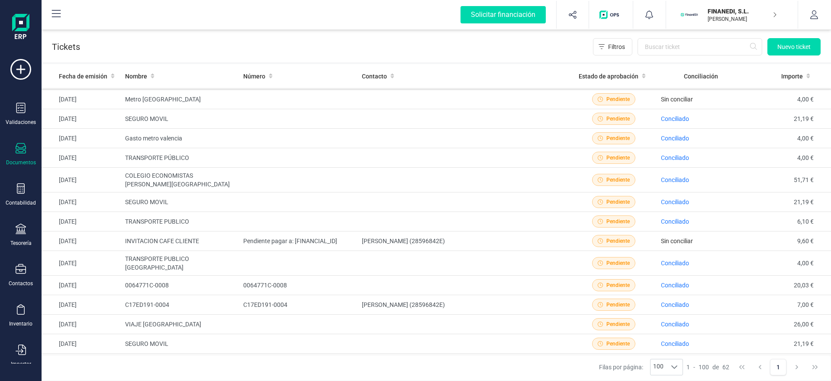
scroll to position [213, 0]
click at [316, 241] on td "Pendiente pagar a: [FINANCIAL_ID]" at bounding box center [299, 240] width 119 height 19
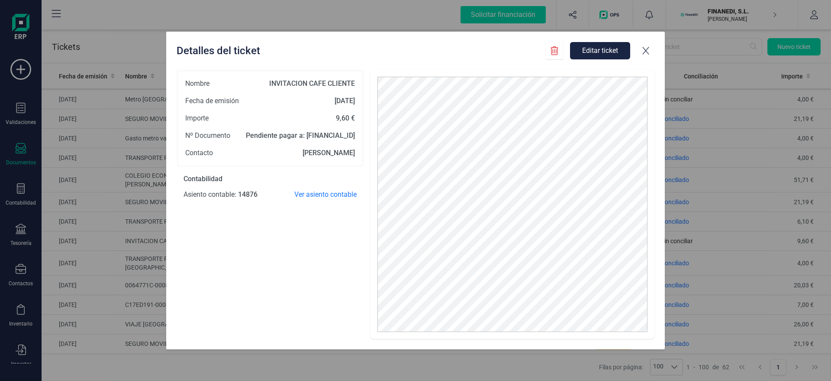
click at [642, 49] on icon at bounding box center [646, 50] width 9 height 9
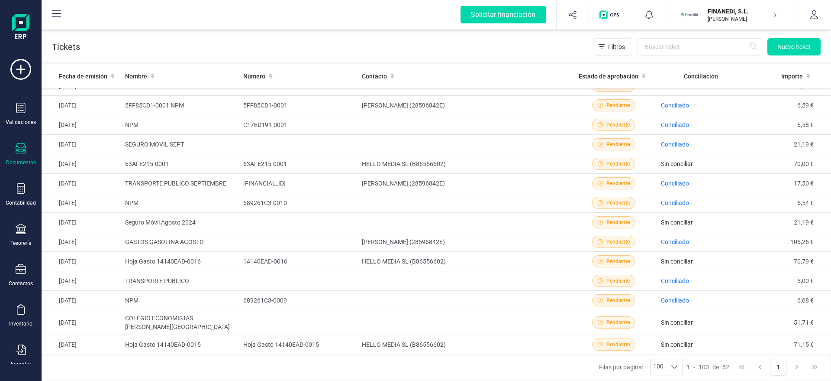
scroll to position [952, 0]
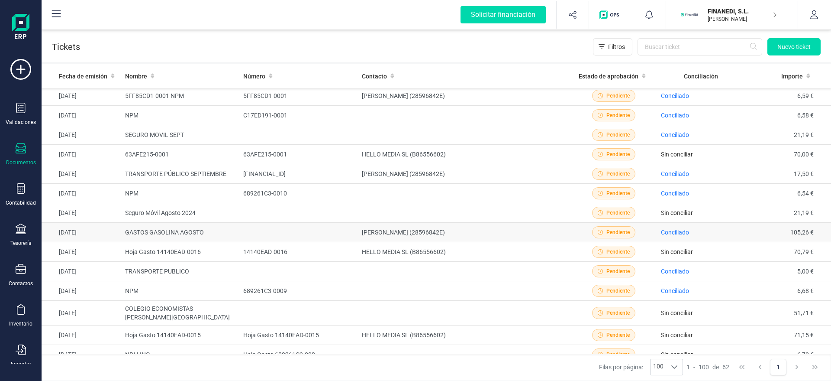
click at [325, 226] on td at bounding box center [299, 232] width 119 height 19
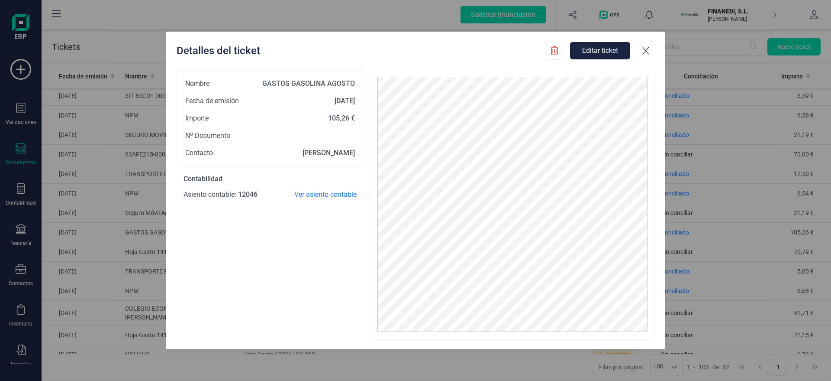
click at [643, 53] on icon at bounding box center [646, 51] width 6 height 8
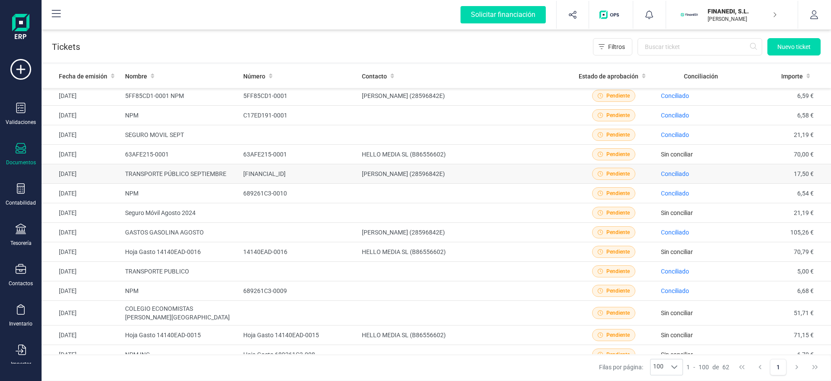
click at [350, 170] on td "[FINANCIAL_ID]" at bounding box center [299, 173] width 119 height 19
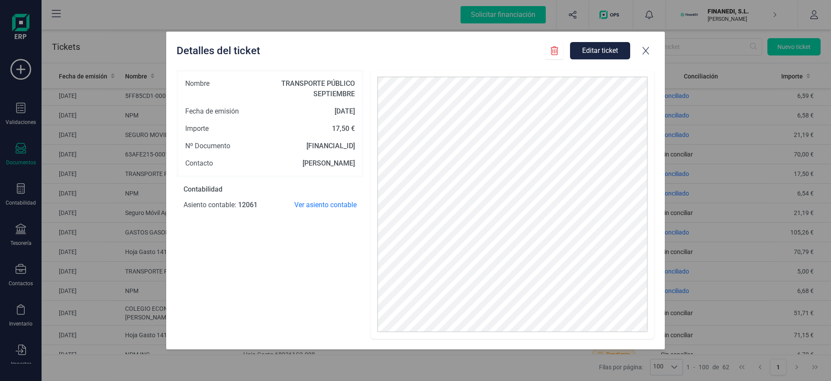
click at [642, 47] on icon at bounding box center [646, 50] width 9 height 9
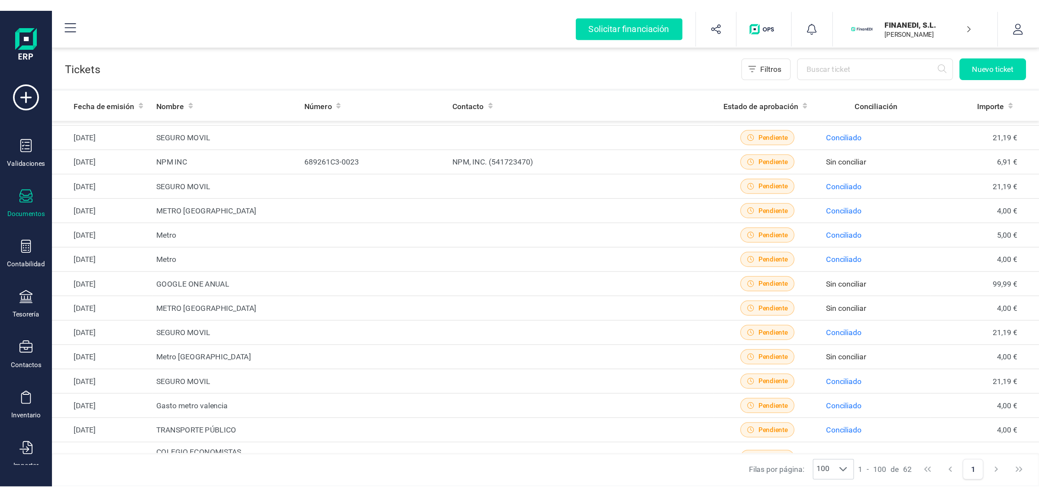
scroll to position [0, 0]
